Goal: Navigation & Orientation: Find specific page/section

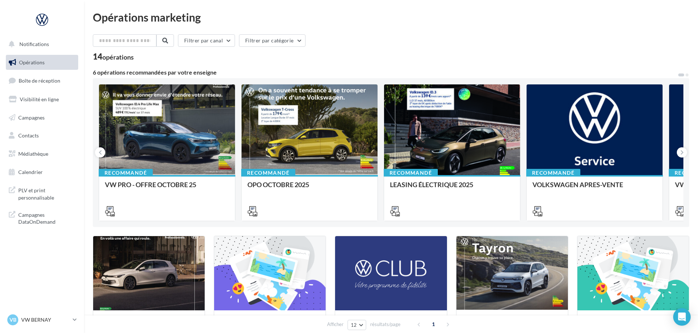
click at [49, 72] on ul "Opérations Boîte de réception Visibilité en ligne Campagnes Contacts Médiathèqu…" at bounding box center [42, 117] width 78 height 131
click at [49, 77] on span "Boîte de réception" at bounding box center [40, 80] width 42 height 6
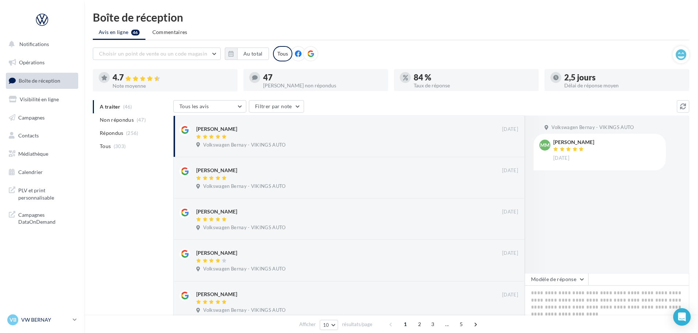
click at [42, 318] on p "VW BERNAY" at bounding box center [45, 319] width 49 height 7
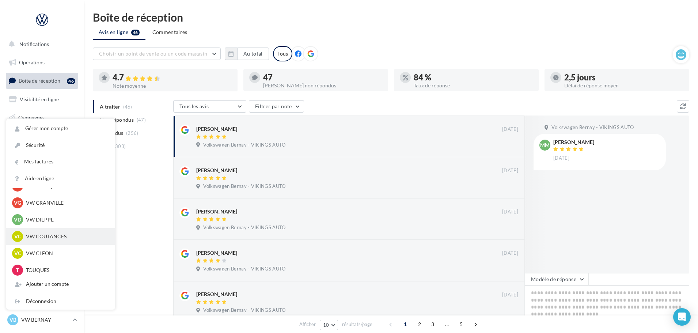
scroll to position [146, 0]
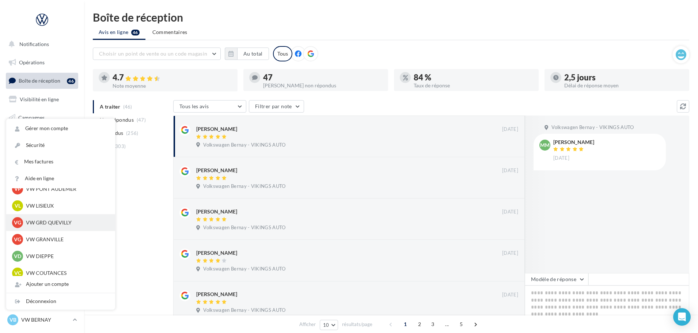
click at [57, 226] on div "VG VW GRD QUEVILLY vw-leg-vau" at bounding box center [60, 222] width 97 height 11
